Goal: Communication & Community: Answer question/provide support

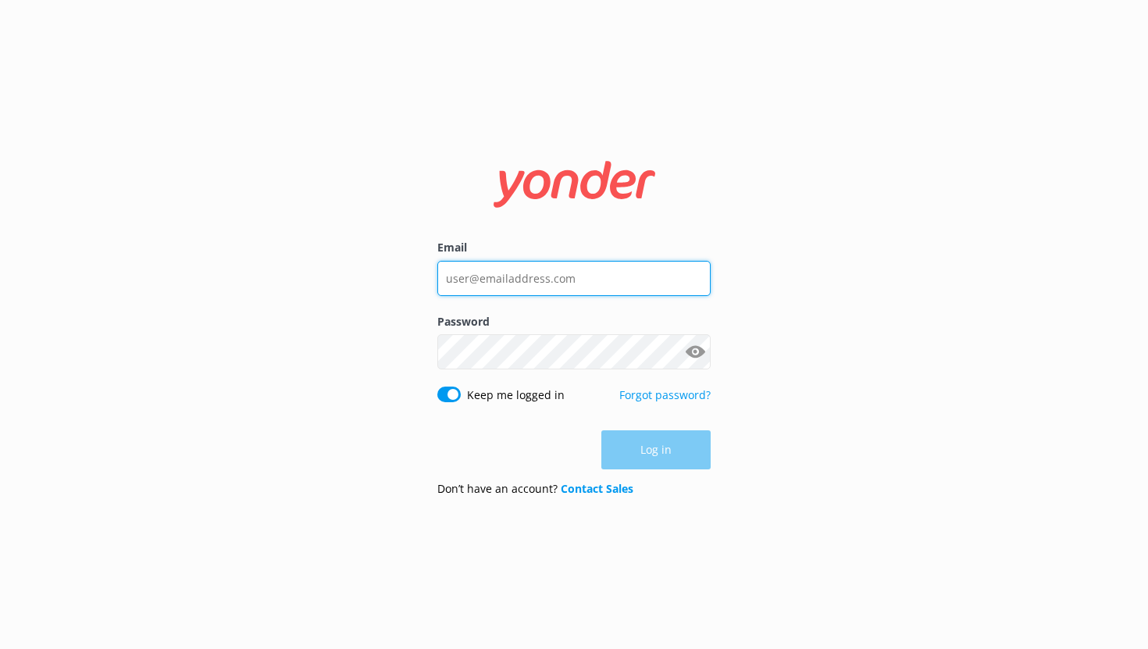
click at [576, 270] on input "Email" at bounding box center [573, 278] width 273 height 35
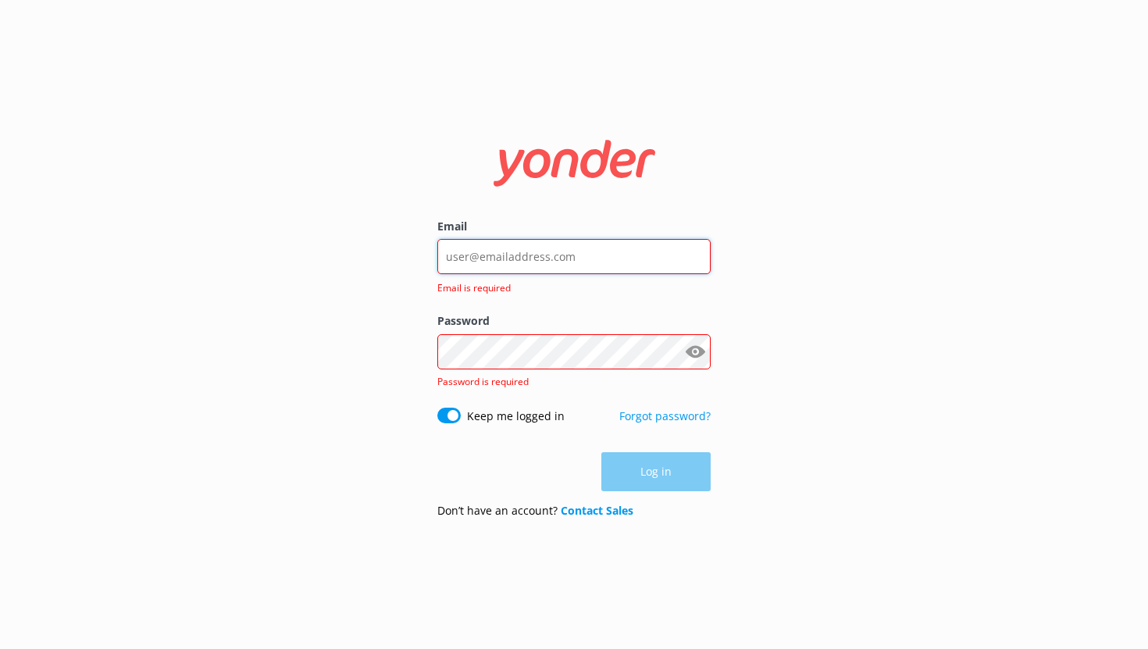
type input "noah@yonderhq.com"
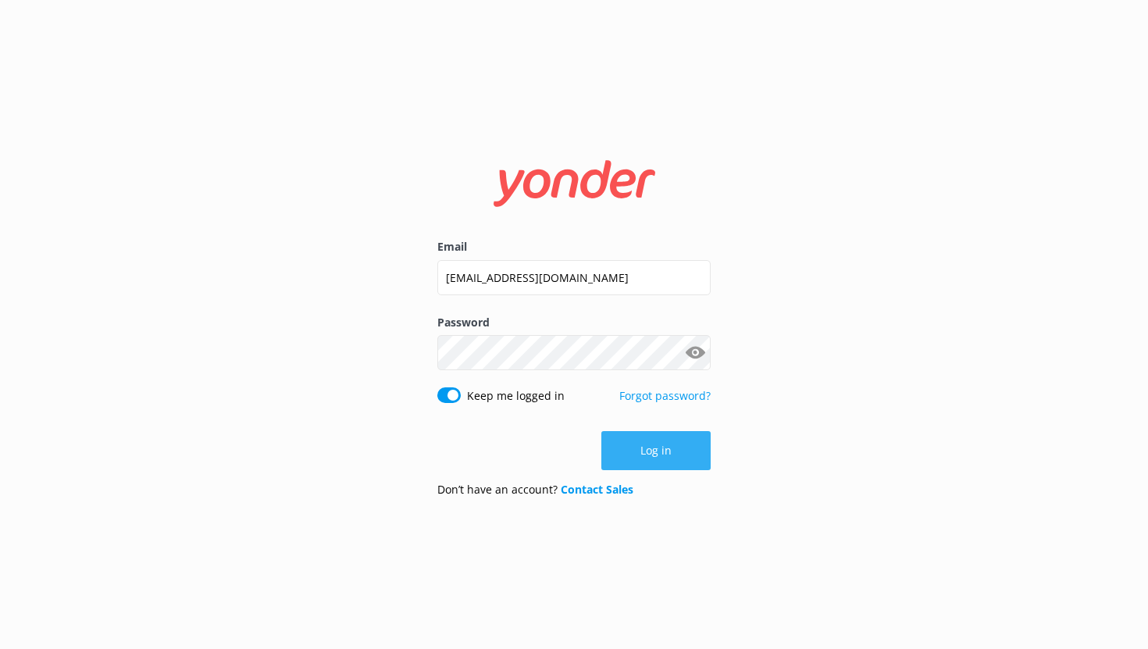
click at [630, 440] on button "Log in" at bounding box center [655, 450] width 109 height 39
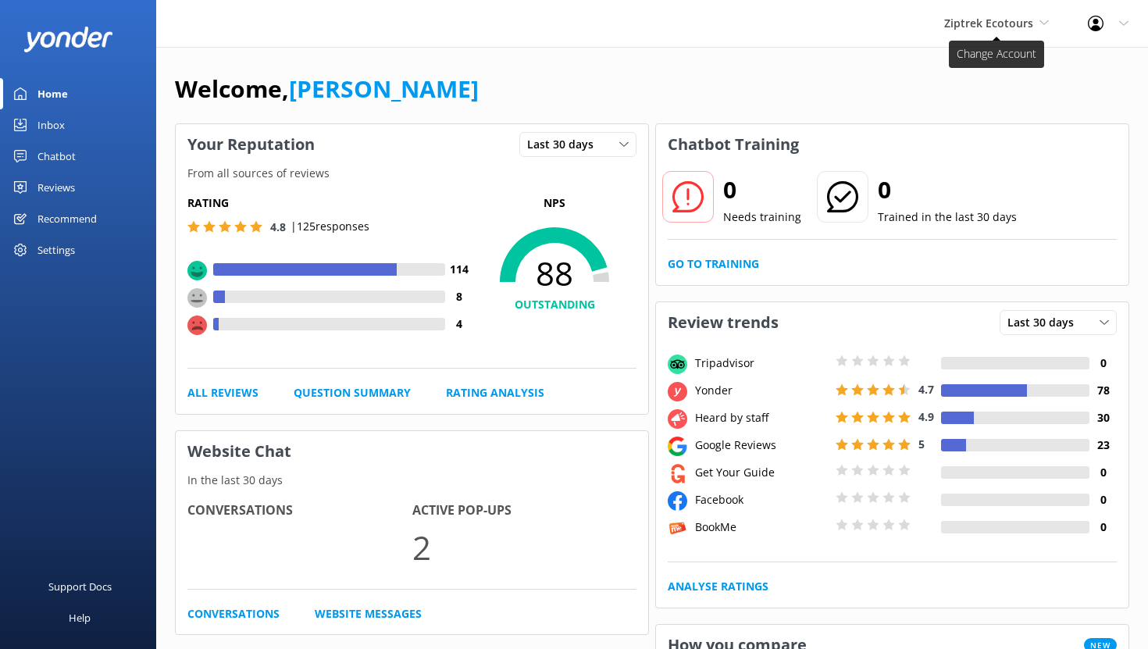
click at [1043, 30] on span "Ziptrek Ecotours" at bounding box center [996, 23] width 105 height 17
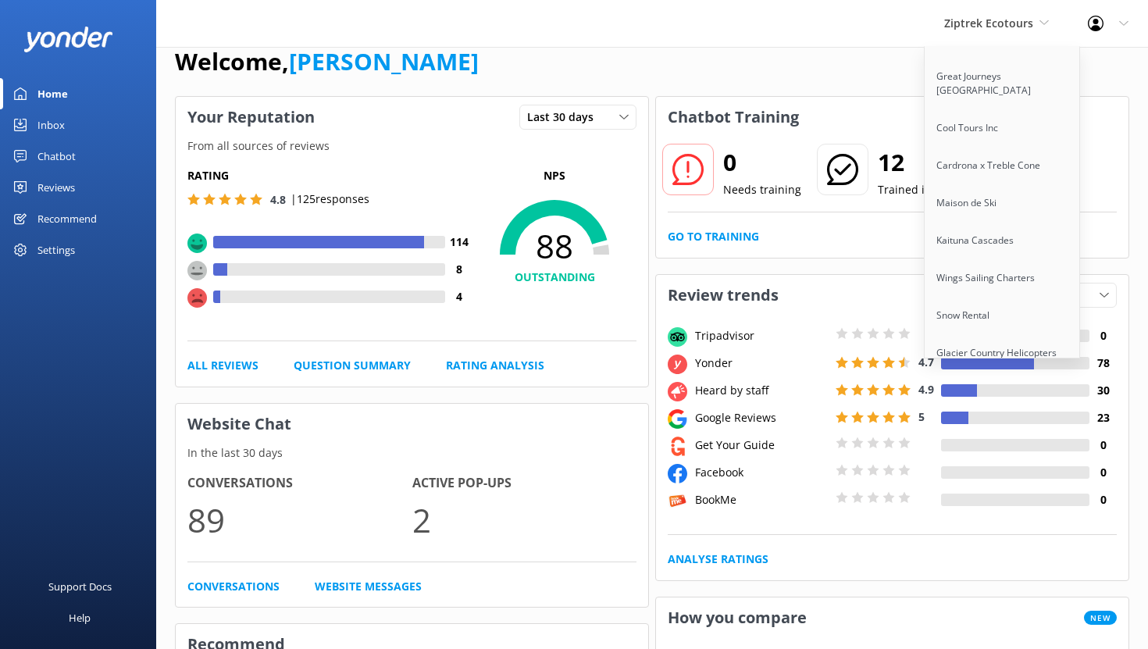
scroll to position [30, 0]
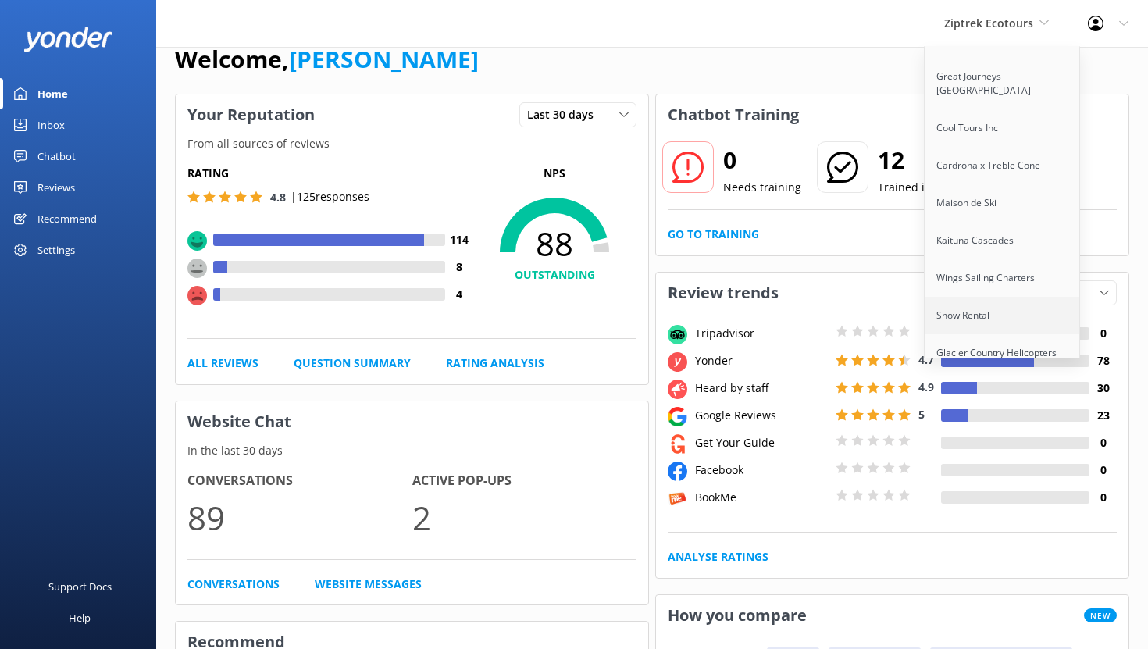
click at [982, 299] on link "Snow Rental" at bounding box center [1003, 315] width 156 height 37
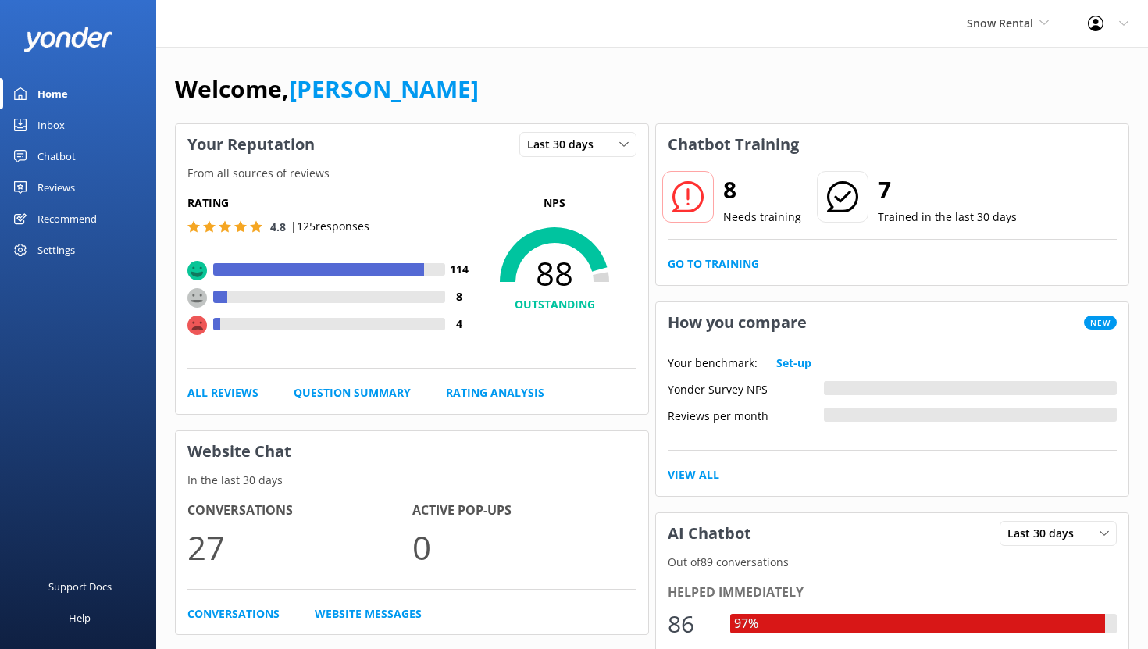
click at [56, 155] on div "Chatbot" at bounding box center [56, 156] width 38 height 31
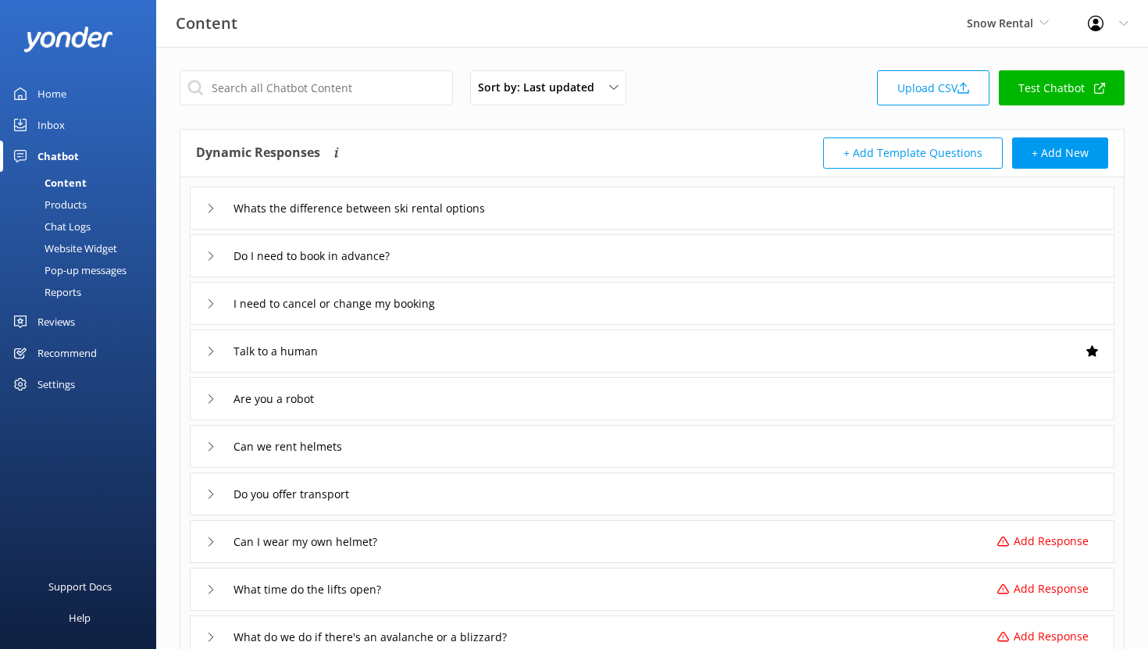
click at [70, 298] on div "Reports" at bounding box center [45, 292] width 72 height 22
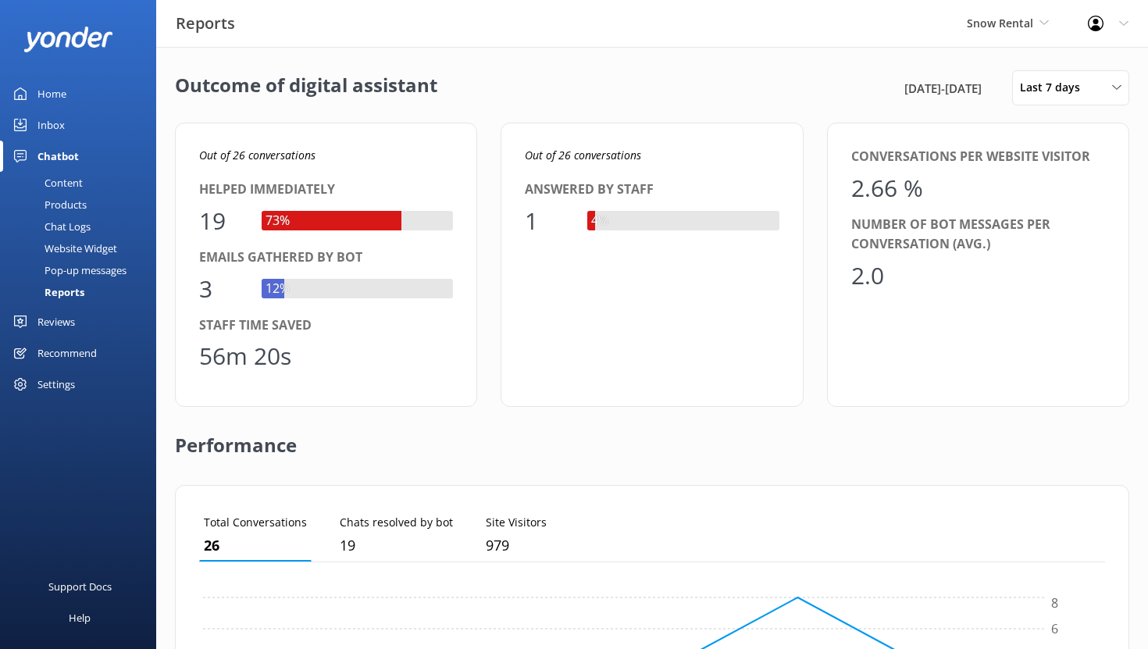
click at [45, 127] on div "Inbox" at bounding box center [50, 124] width 27 height 31
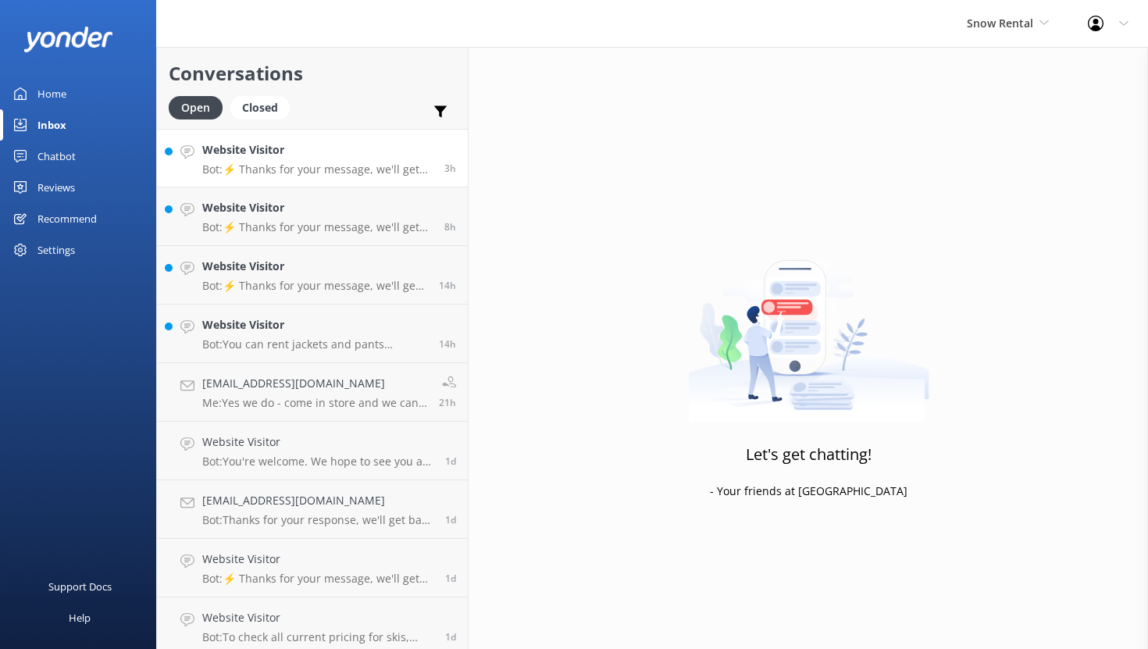
click at [356, 152] on h4 "Website Visitor" at bounding box center [317, 149] width 230 height 17
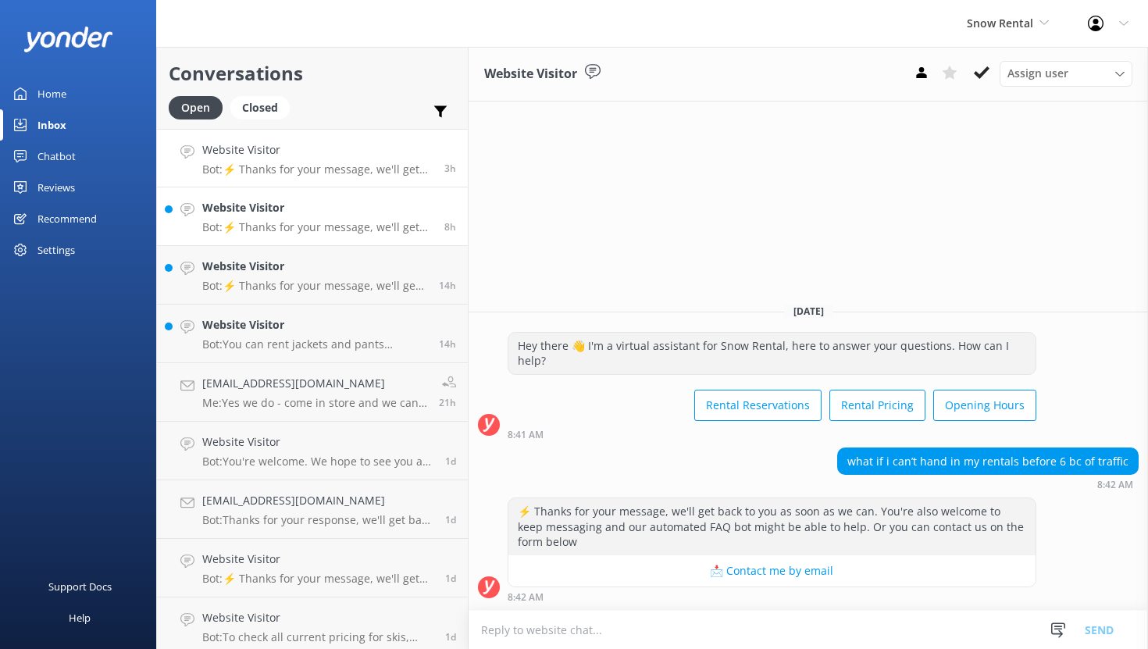
click at [319, 207] on h4 "Website Visitor" at bounding box center [317, 207] width 230 height 17
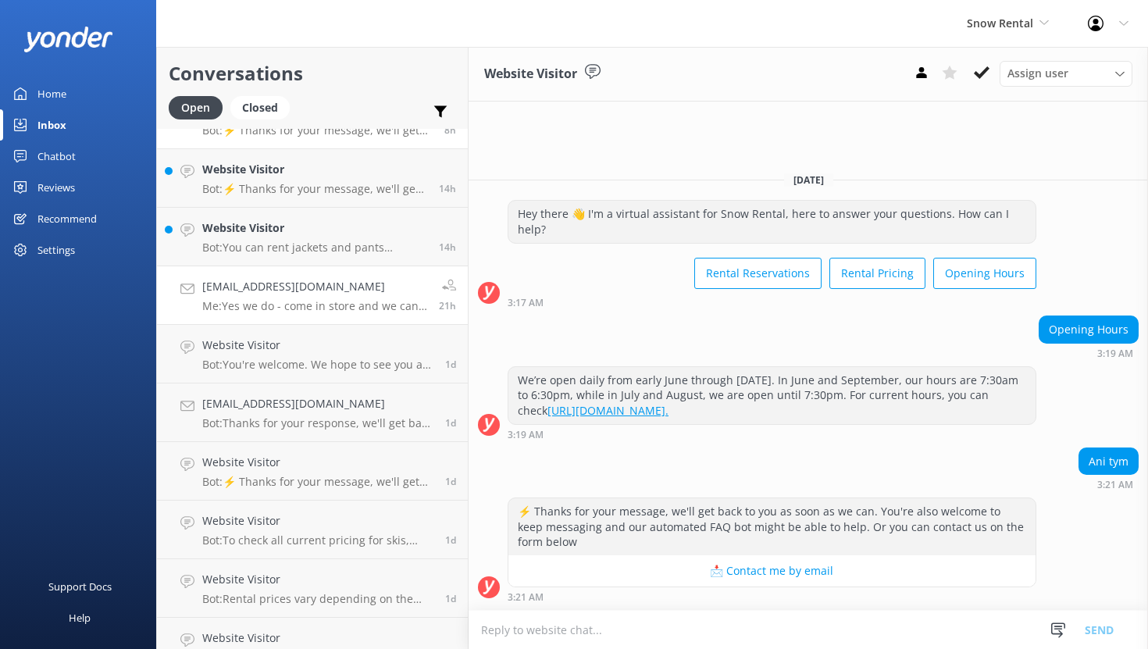
scroll to position [109, 0]
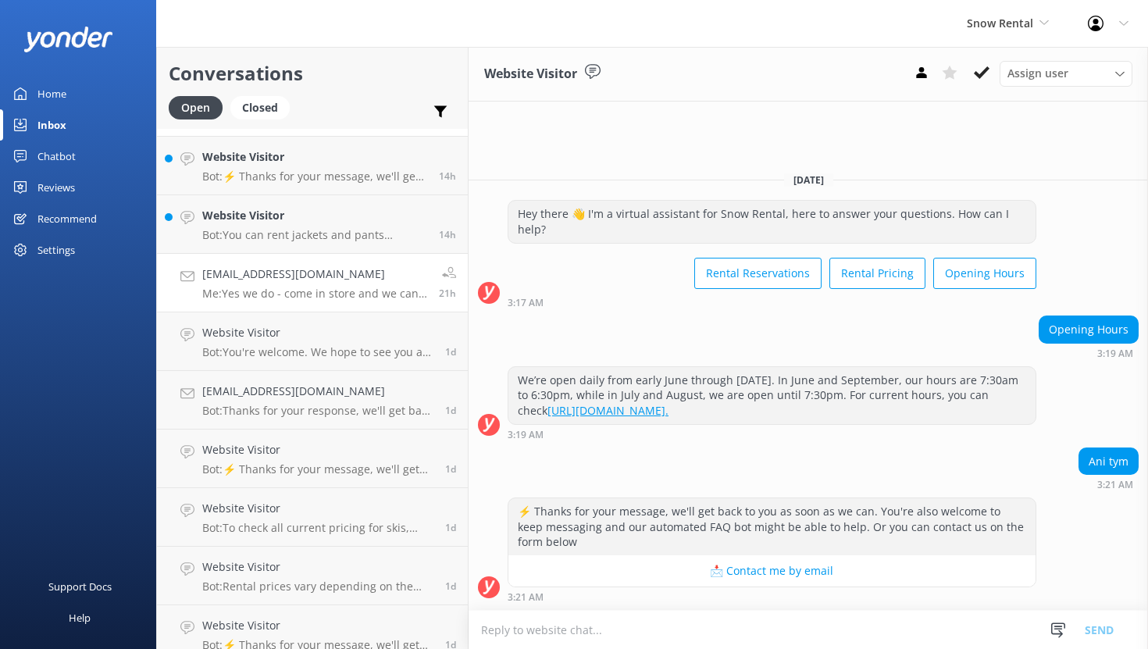
click at [313, 288] on p "Me: Yes we do - come in store and we can get you sorted." at bounding box center [314, 294] width 225 height 14
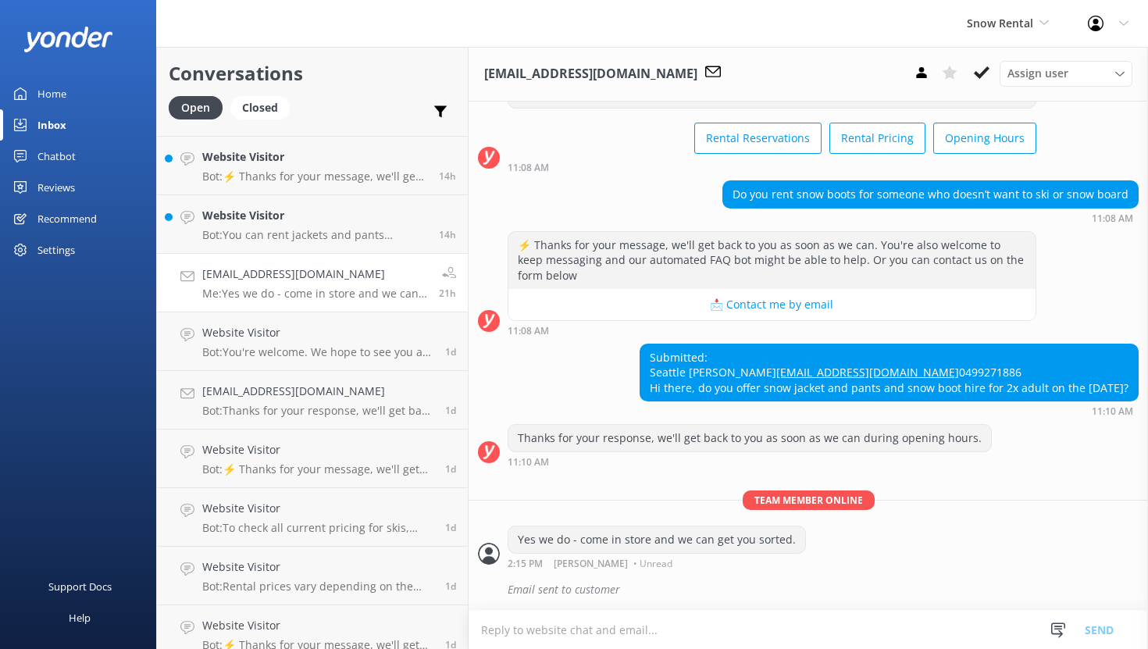
scroll to position [84, 0]
click at [1019, 30] on span "Snow Rental" at bounding box center [1000, 23] width 66 height 15
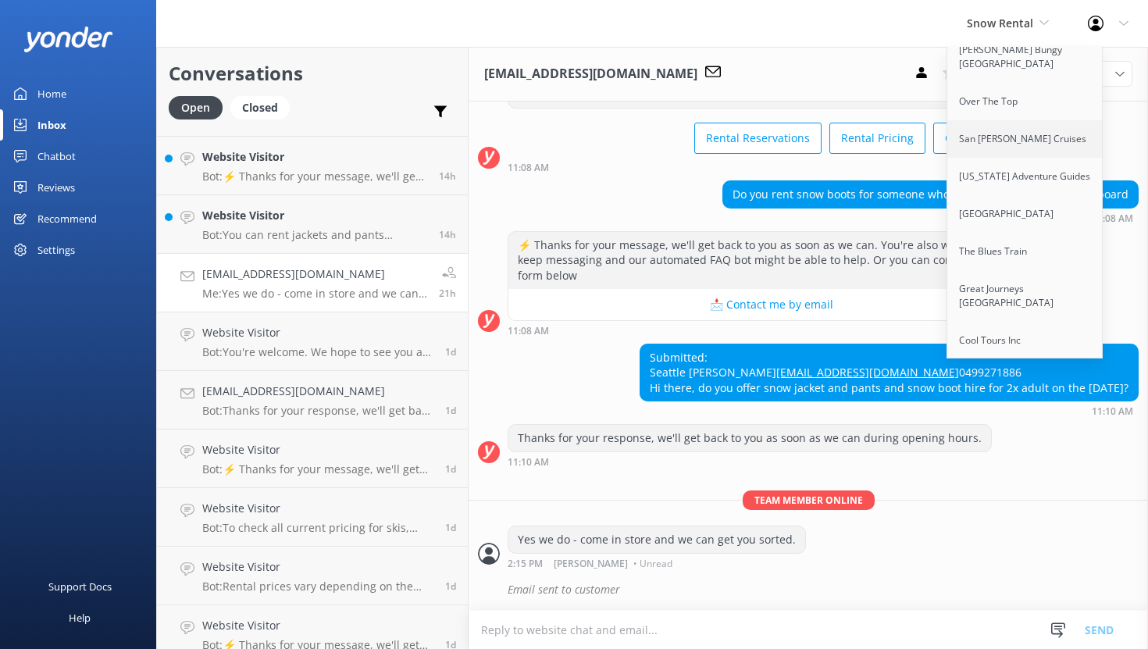
scroll to position [416, 0]
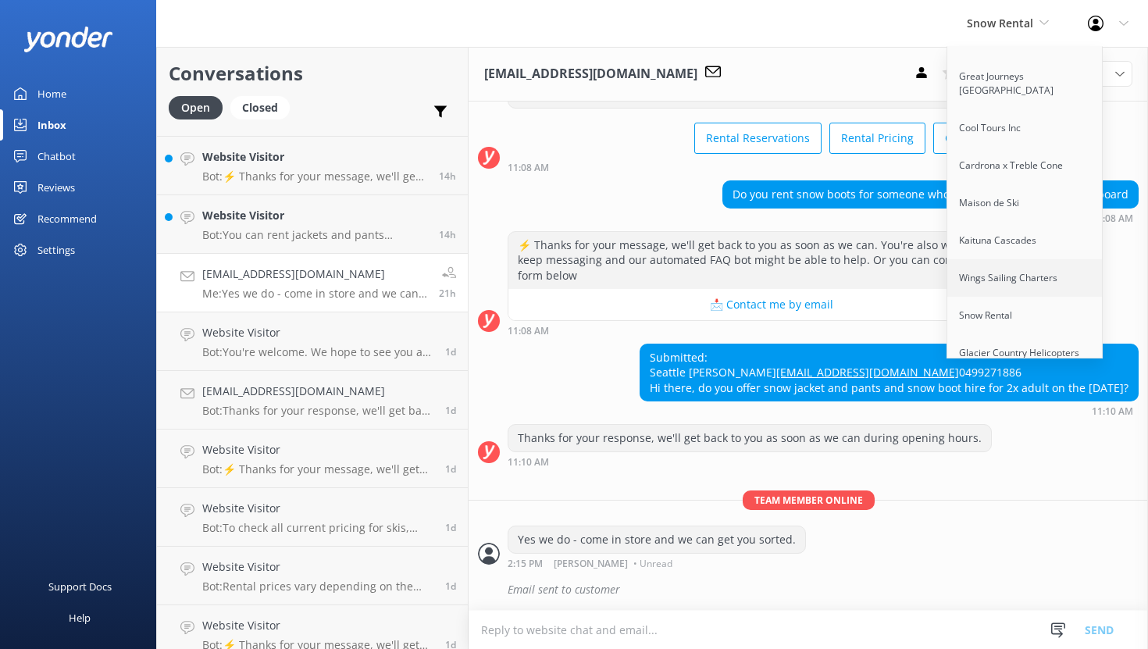
click at [1025, 259] on link "Wings Sailing Charters" at bounding box center [1026, 277] width 156 height 37
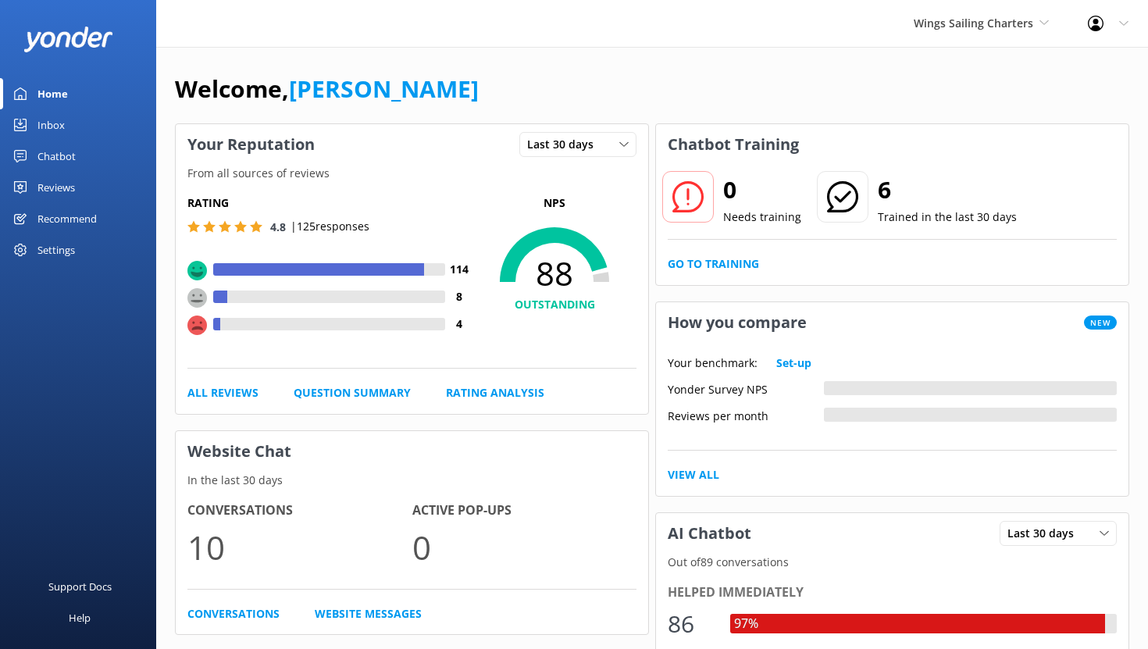
click at [61, 144] on div "Chatbot" at bounding box center [56, 156] width 38 height 31
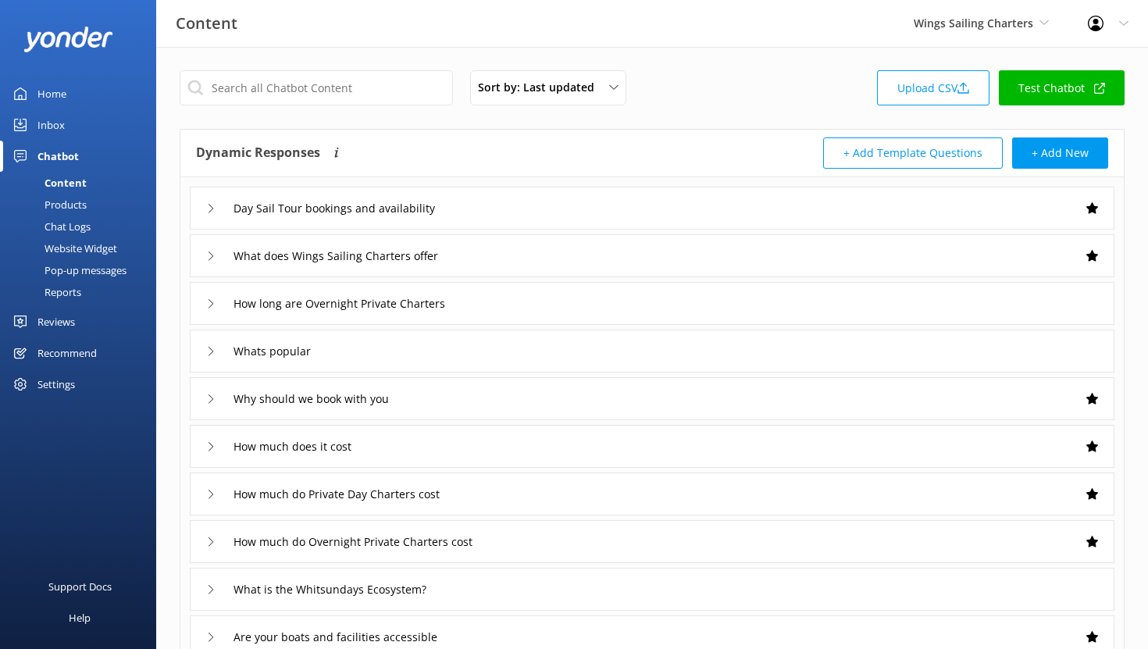
click at [69, 294] on div "Reports" at bounding box center [45, 292] width 72 height 22
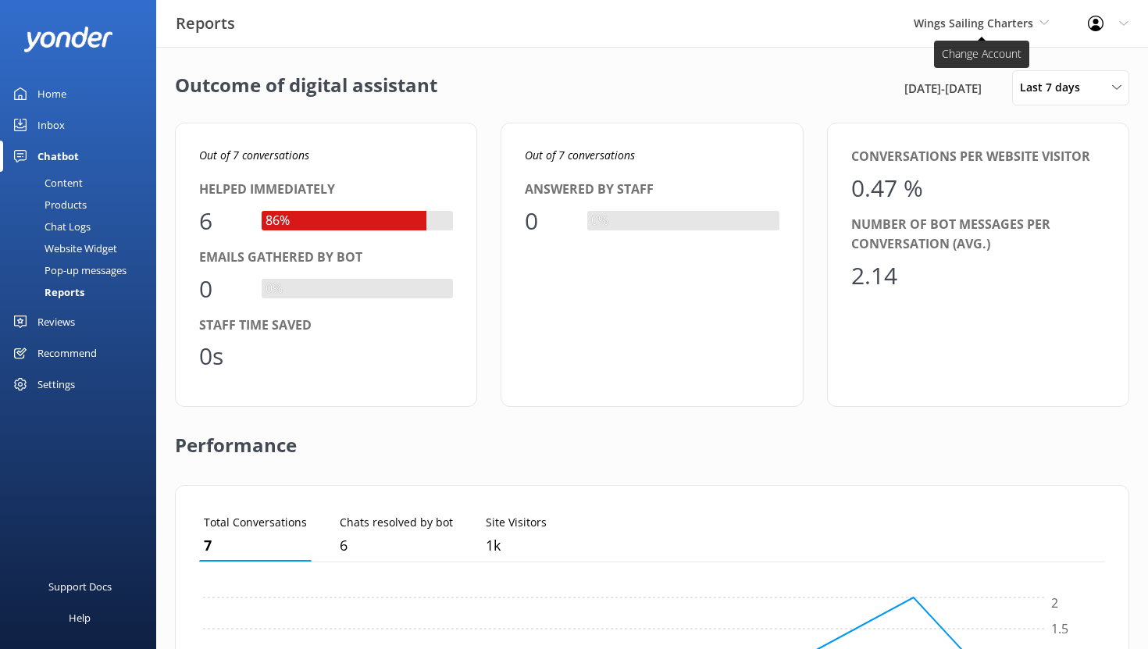
click at [998, 21] on span "Wings Sailing Charters" at bounding box center [974, 23] width 120 height 15
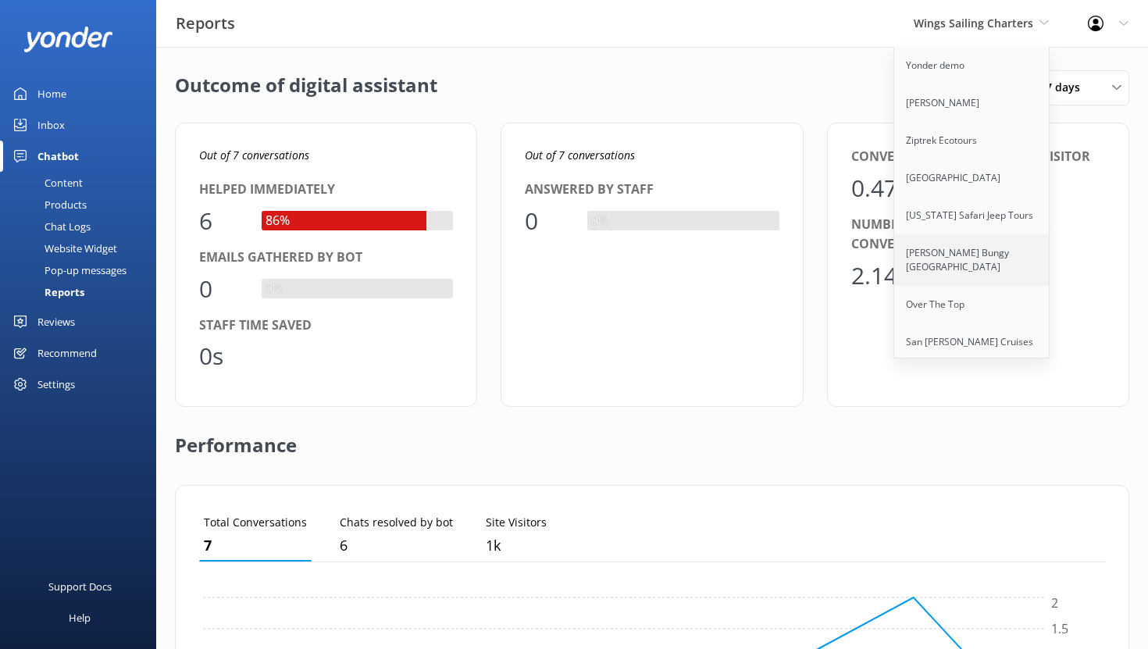
scroll to position [416, 0]
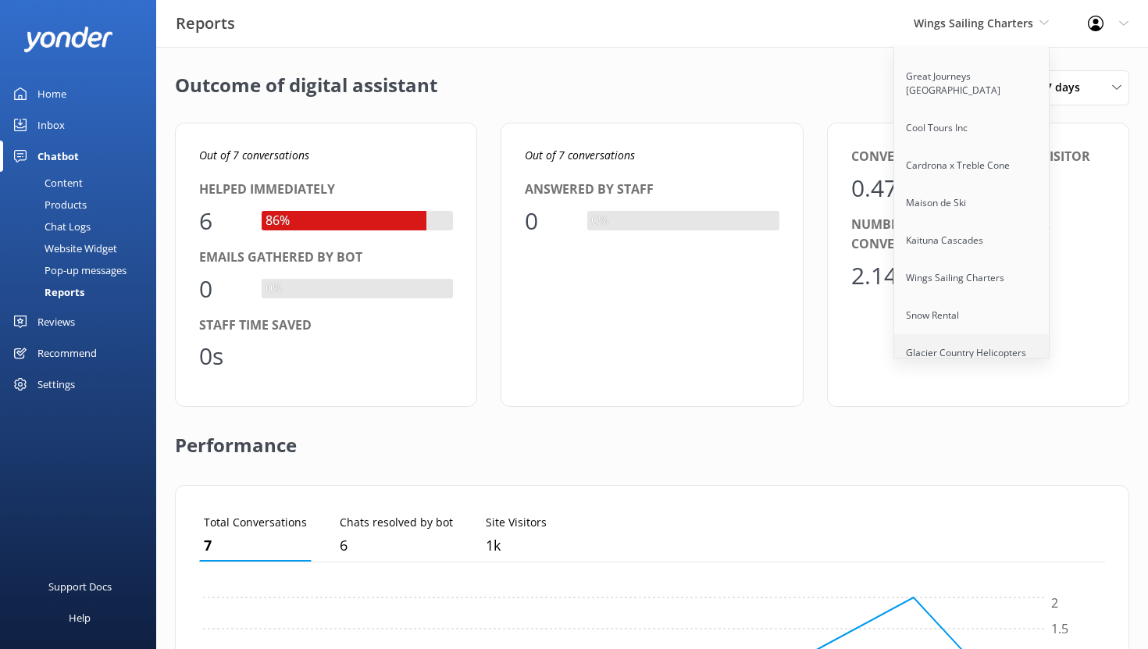
click at [930, 341] on link "Glacier Country Helicopters" at bounding box center [972, 352] width 156 height 37
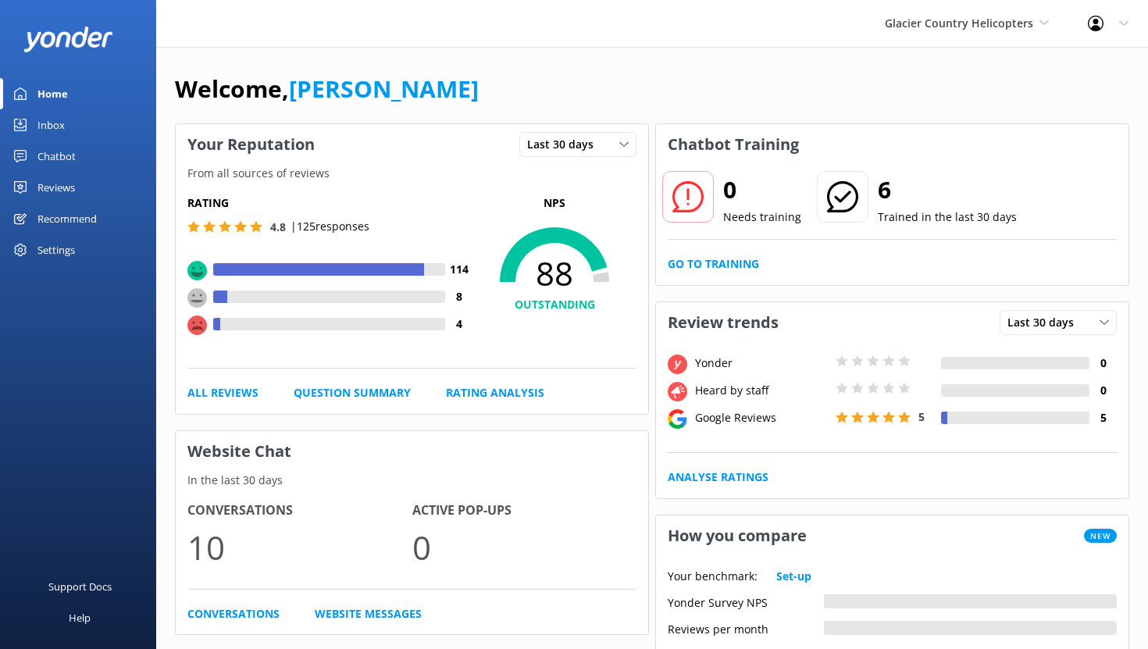
click at [58, 149] on div "Chatbot" at bounding box center [56, 156] width 38 height 31
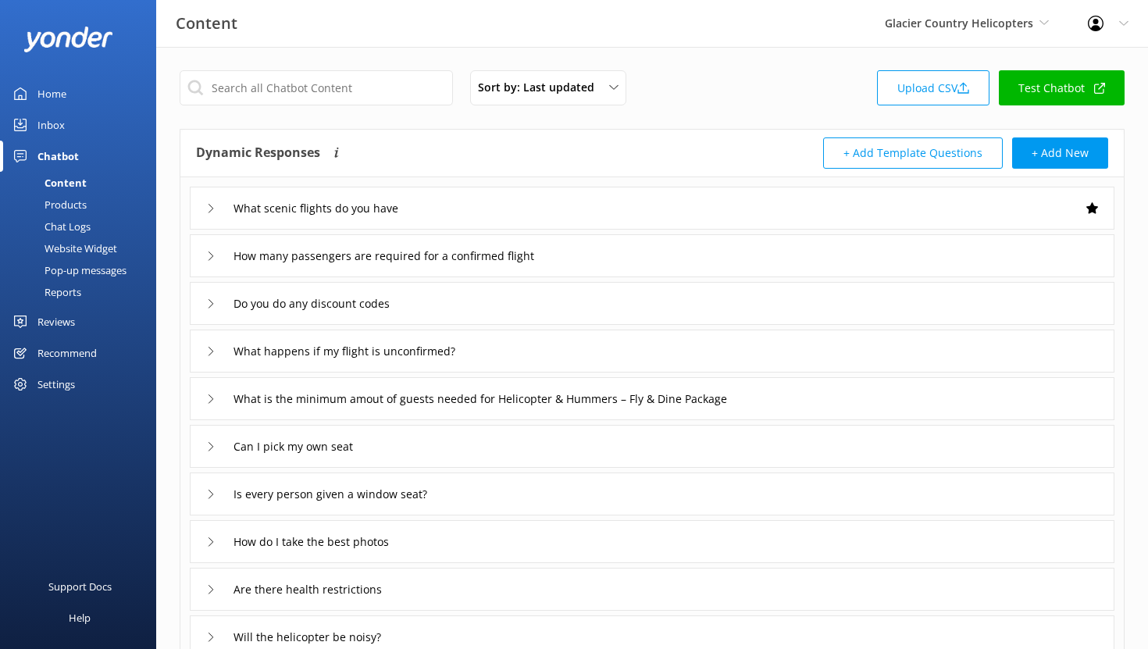
click at [80, 295] on div "Reports" at bounding box center [45, 292] width 72 height 22
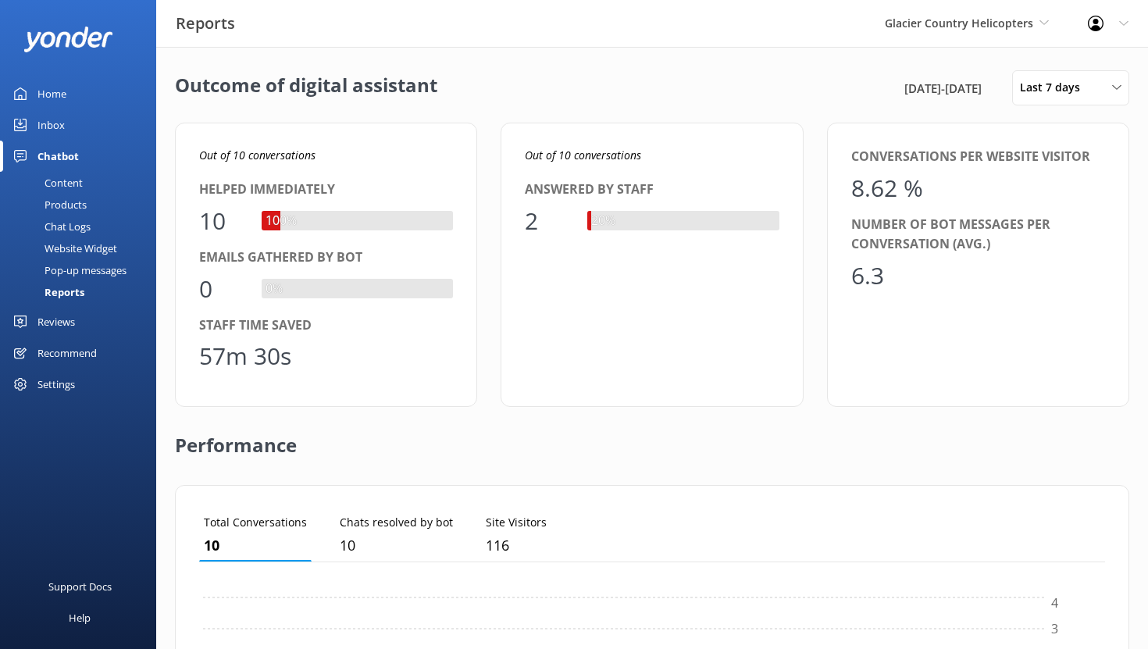
scroll to position [157, 906]
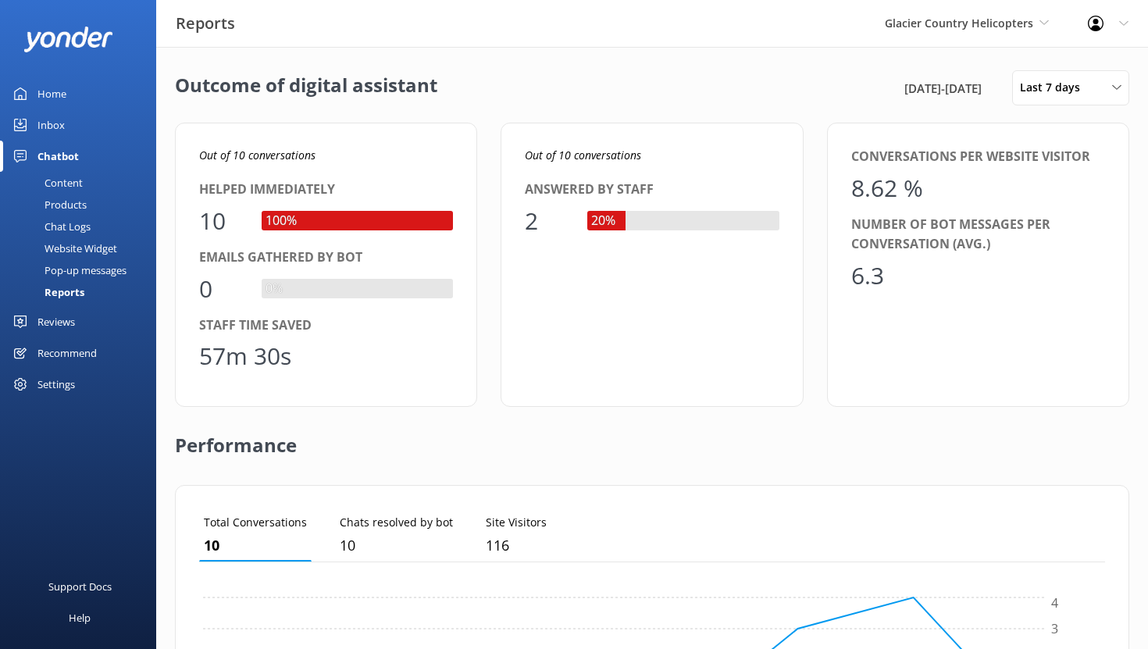
click at [55, 325] on div "Reviews" at bounding box center [55, 321] width 37 height 31
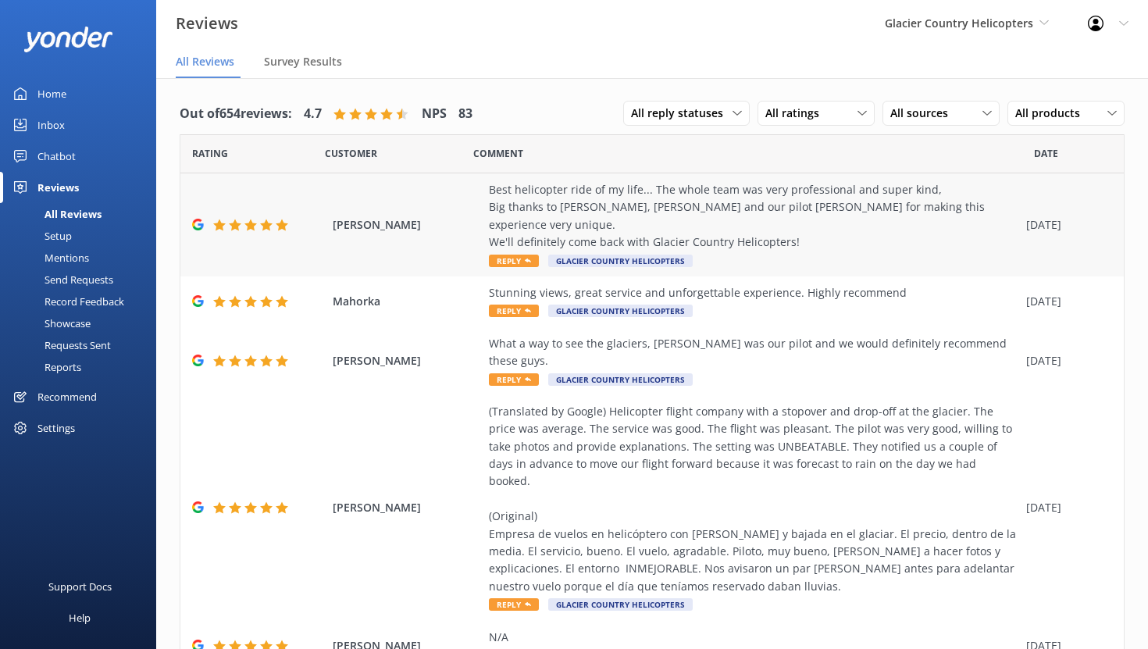
click at [569, 191] on div "Best helicopter ride of my life... The whole team was very professional and sup…" at bounding box center [754, 216] width 530 height 70
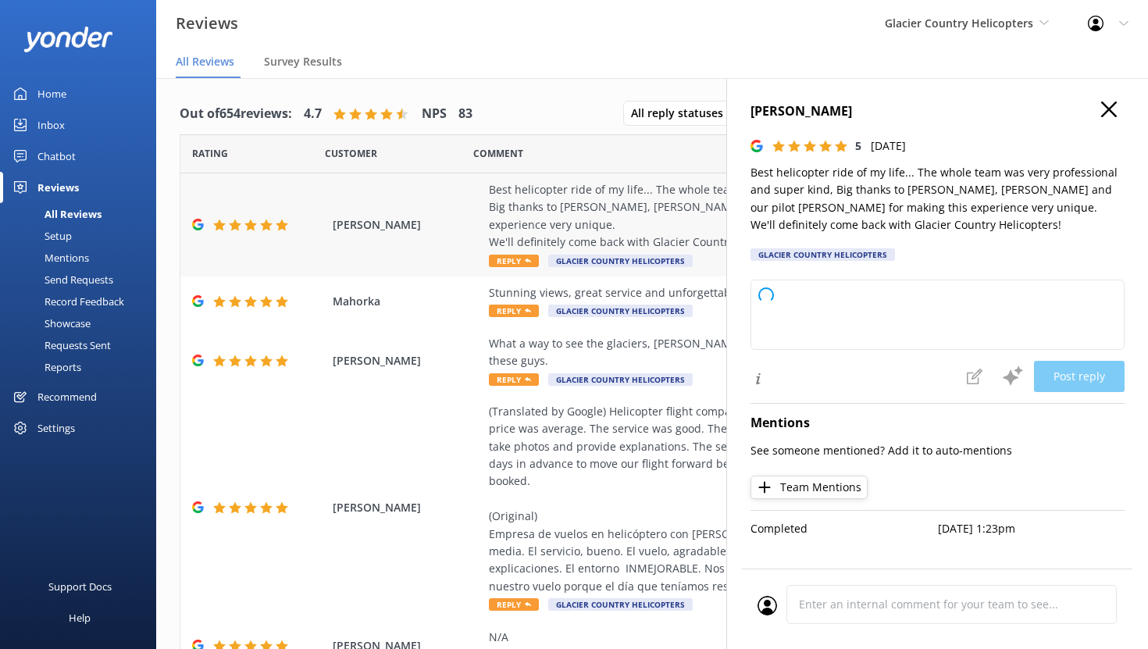
type textarea "Thank you so much for your wonderful review! We're thrilled to hear you had suc…"
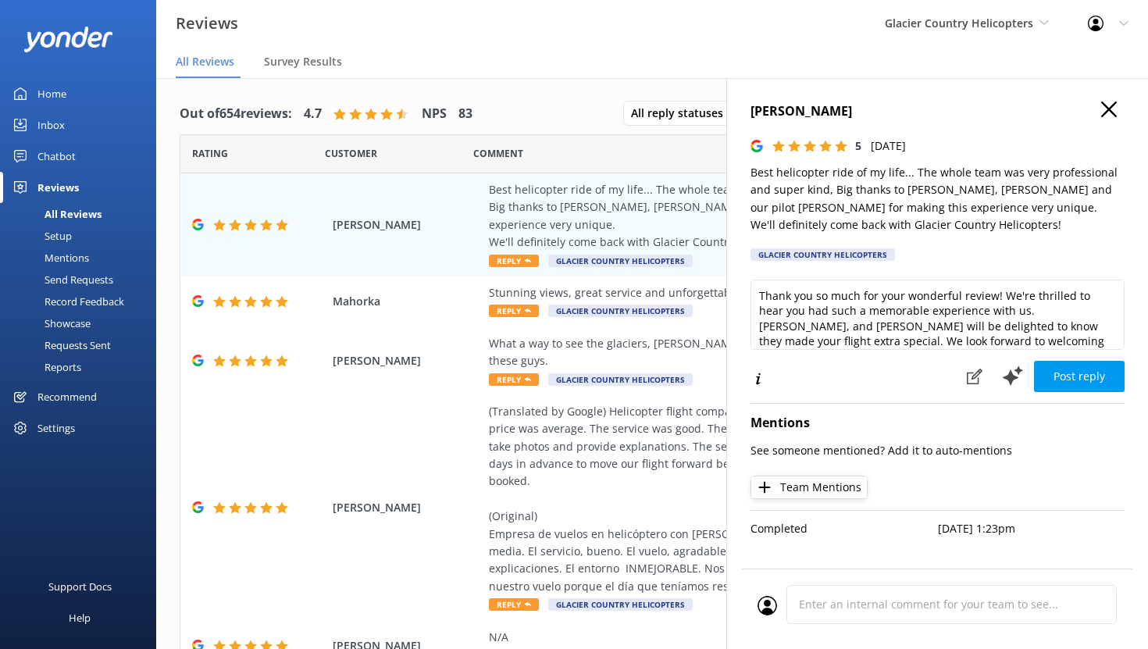
scroll to position [8, 0]
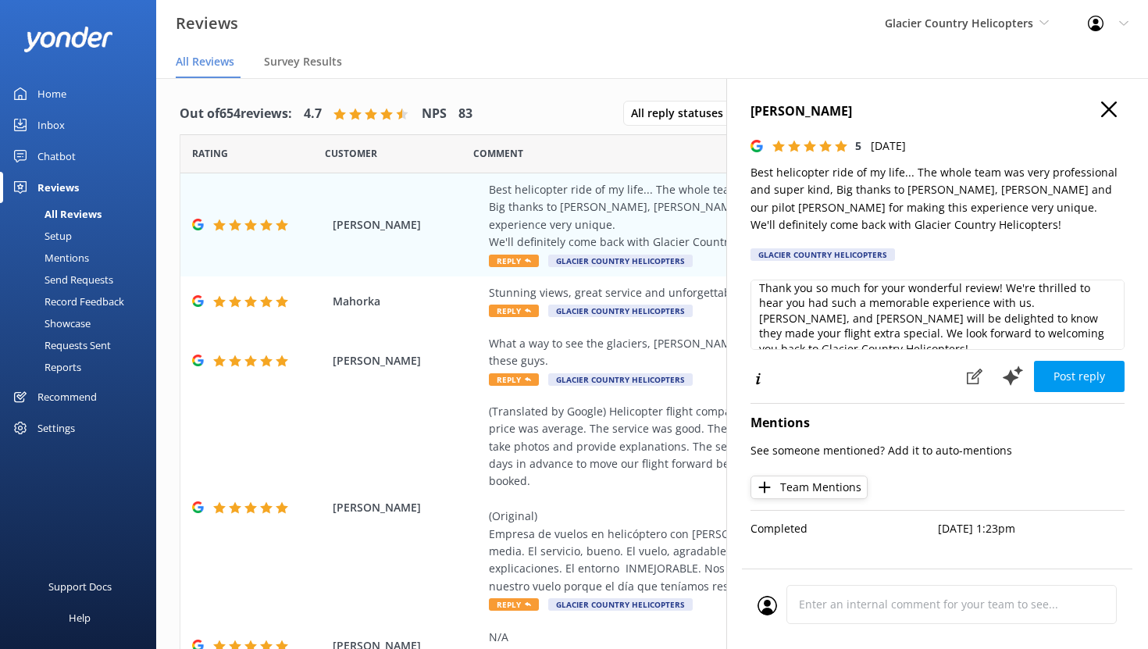
click at [503, 44] on div "Reviews Glacier Country Helicopters Yonder demo Yonder Zipline Ziptrek Ecotours…" at bounding box center [574, 23] width 1148 height 47
click at [1017, 28] on span "Glacier Country Helicopters" at bounding box center [959, 23] width 148 height 15
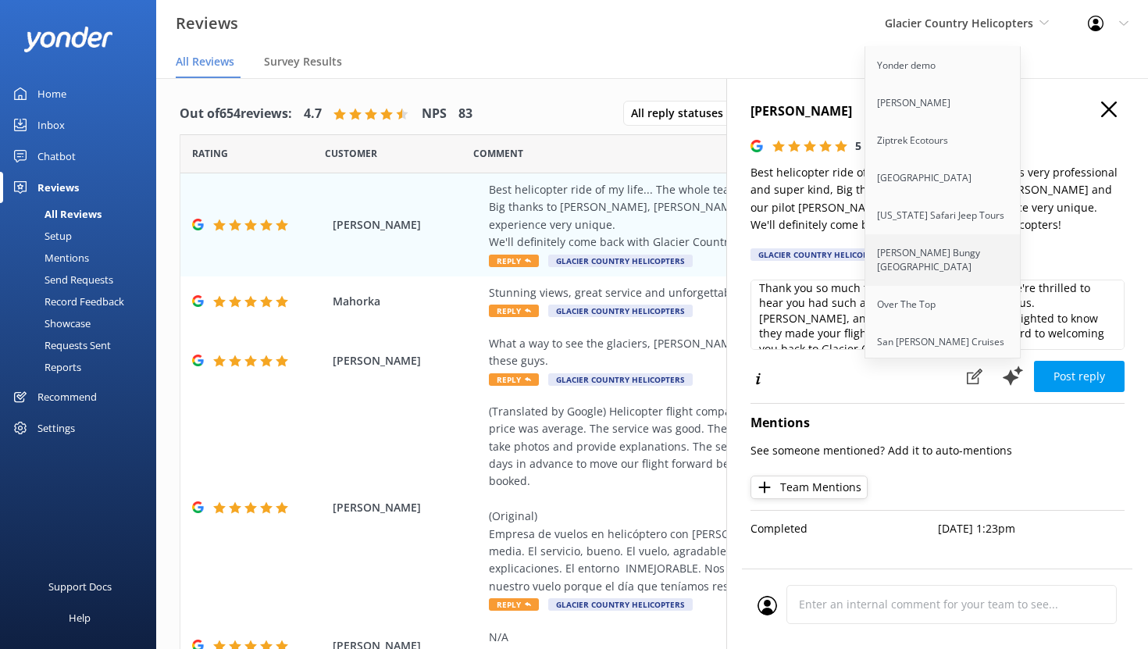
scroll to position [416, 0]
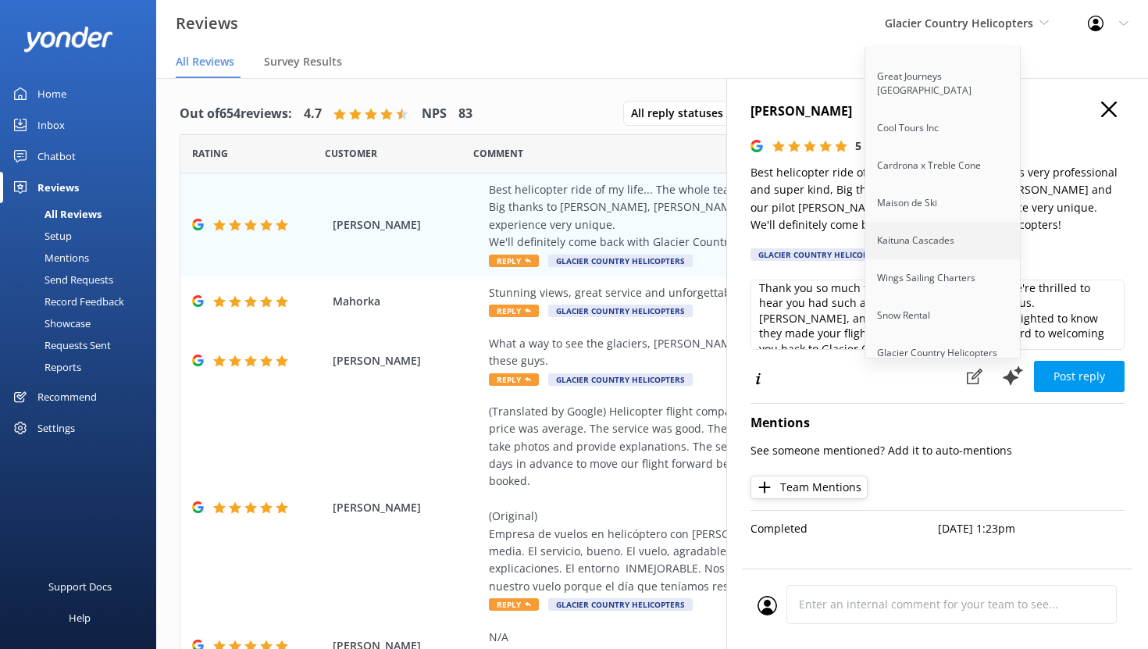
click at [937, 233] on link "Kaituna Cascades" at bounding box center [944, 240] width 156 height 37
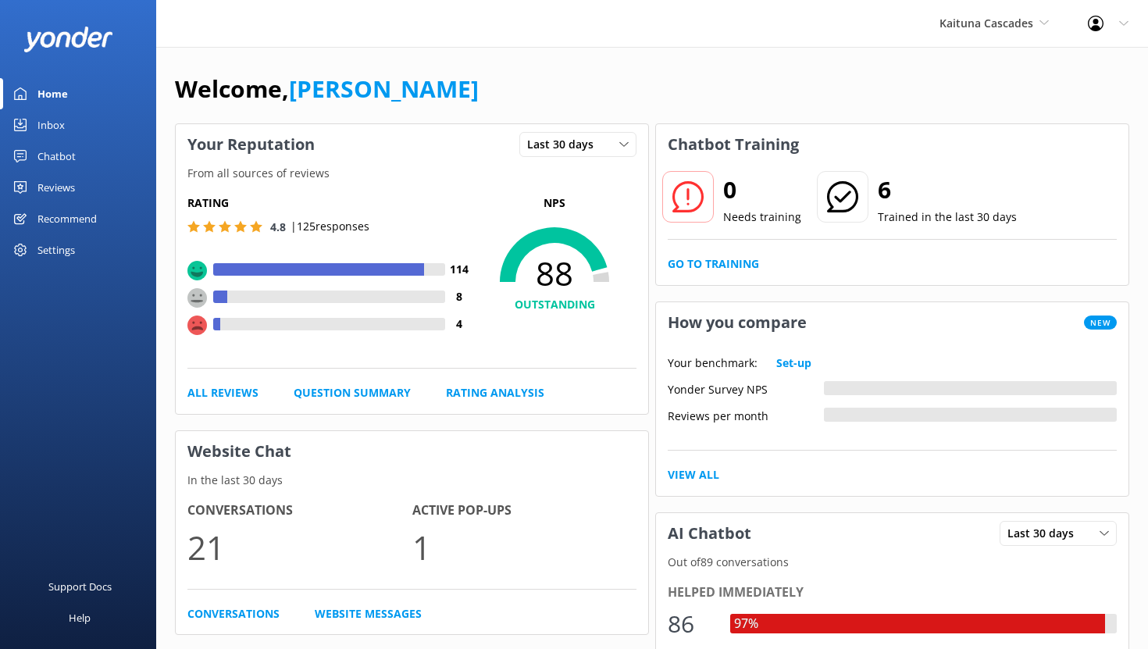
click at [61, 158] on div "Chatbot" at bounding box center [56, 156] width 38 height 31
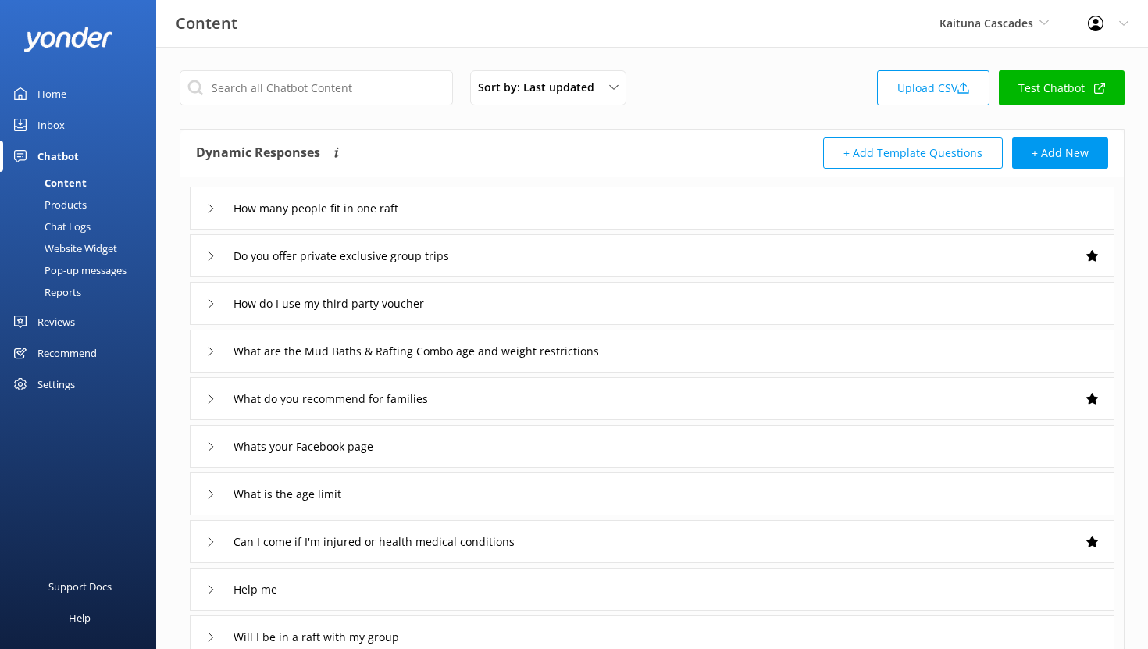
click at [70, 293] on div "Reports" at bounding box center [45, 292] width 72 height 22
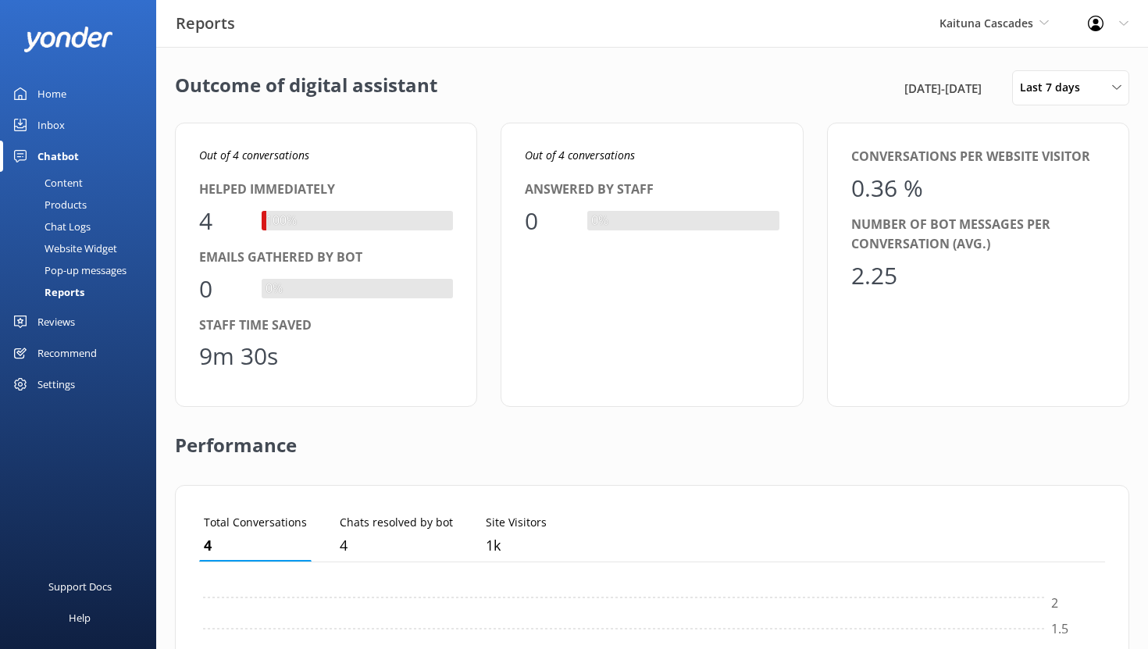
scroll to position [157, 906]
